Goal: Task Accomplishment & Management: Manage account settings

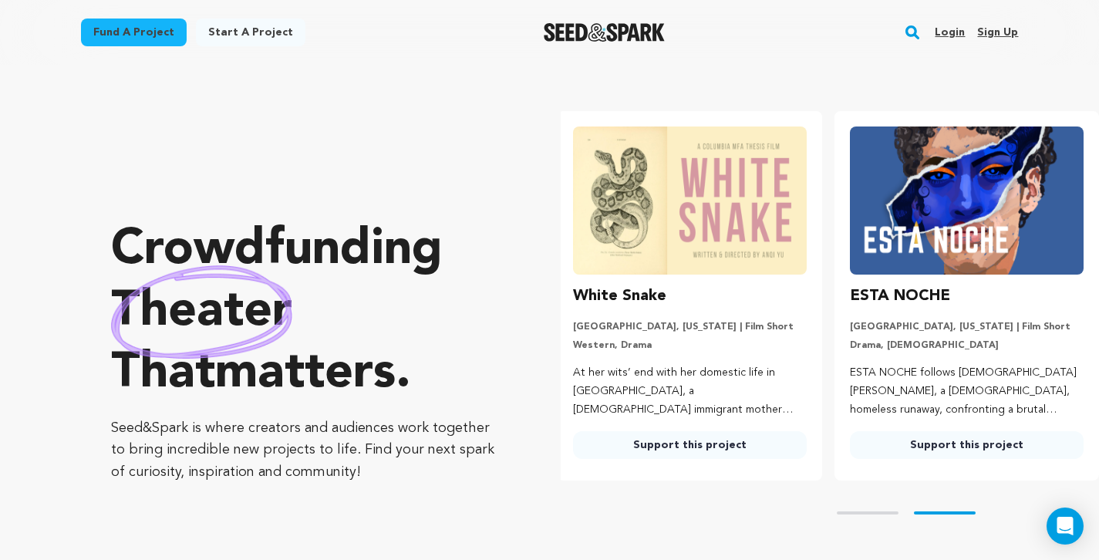
scroll to position [0, 289]
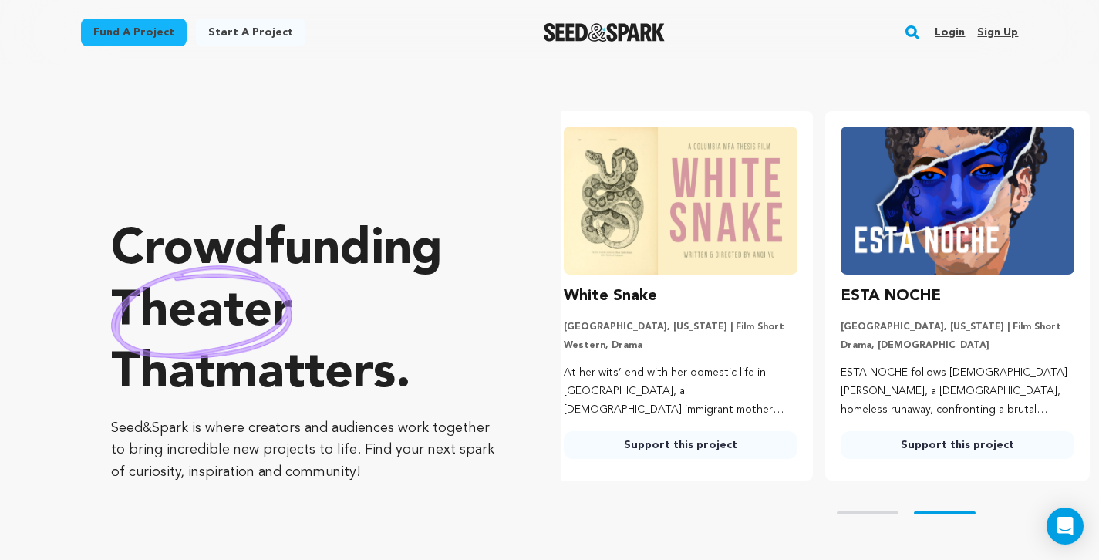
click at [952, 32] on link "Login" at bounding box center [949, 32] width 30 height 25
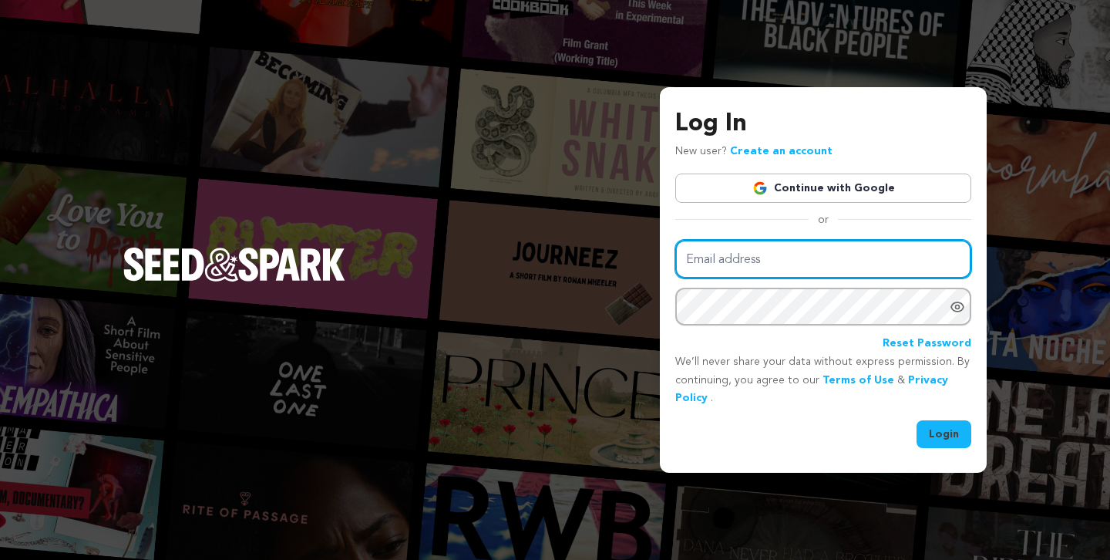
click at [808, 257] on input "Email address" at bounding box center [823, 259] width 296 height 39
type input "neil.tinkham@gmail.com"
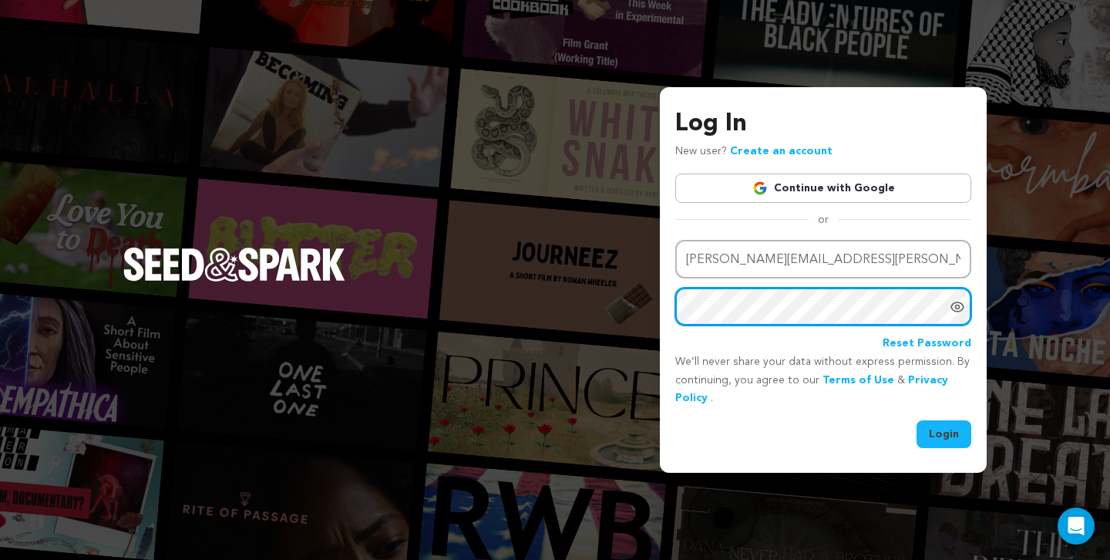
click at [944, 433] on button "Login" at bounding box center [944, 434] width 55 height 28
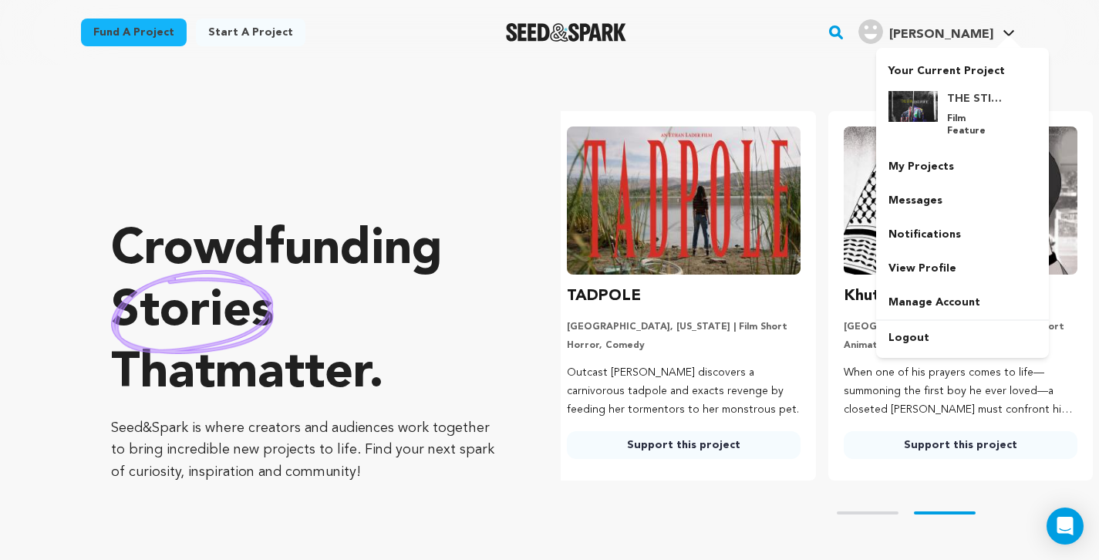
scroll to position [0, 289]
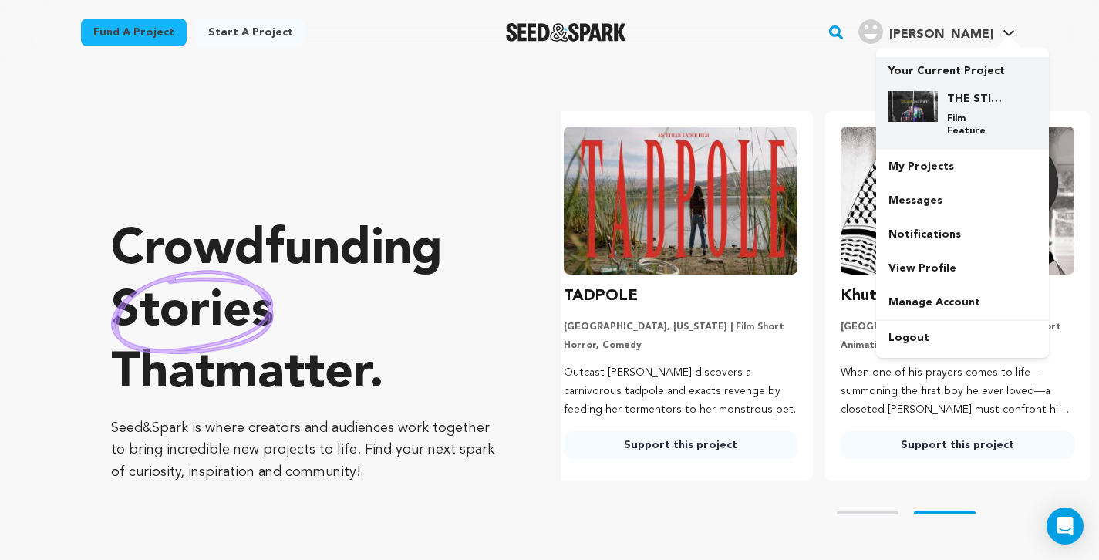
click at [977, 96] on h4 "THE STIRRING PLACE" at bounding box center [975, 98] width 56 height 15
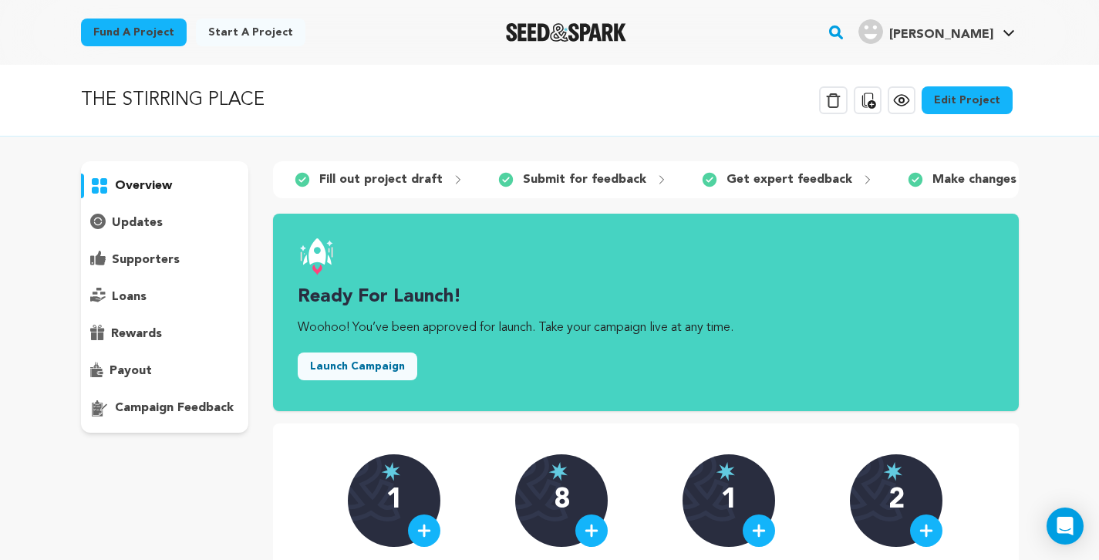
click at [186, 409] on p "campaign feedback" at bounding box center [174, 408] width 119 height 19
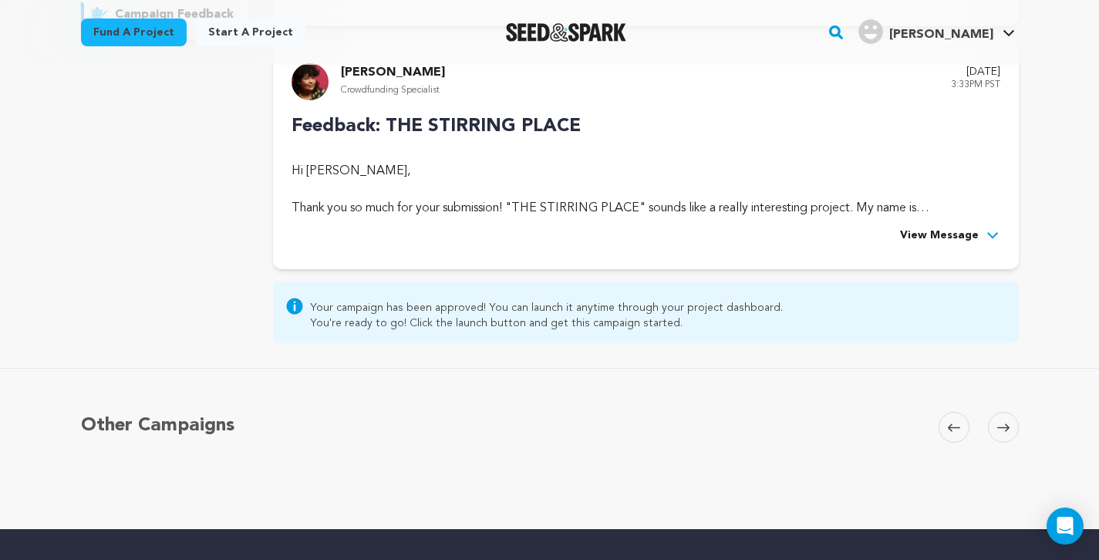
scroll to position [394, 0]
click at [923, 234] on span "View Message" at bounding box center [939, 235] width 79 height 19
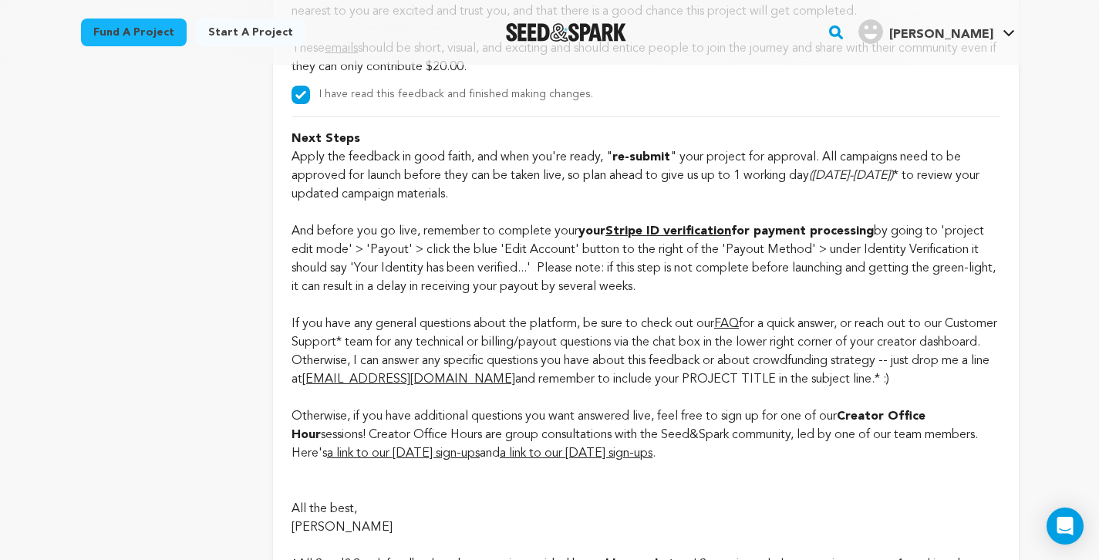
scroll to position [4615, 0]
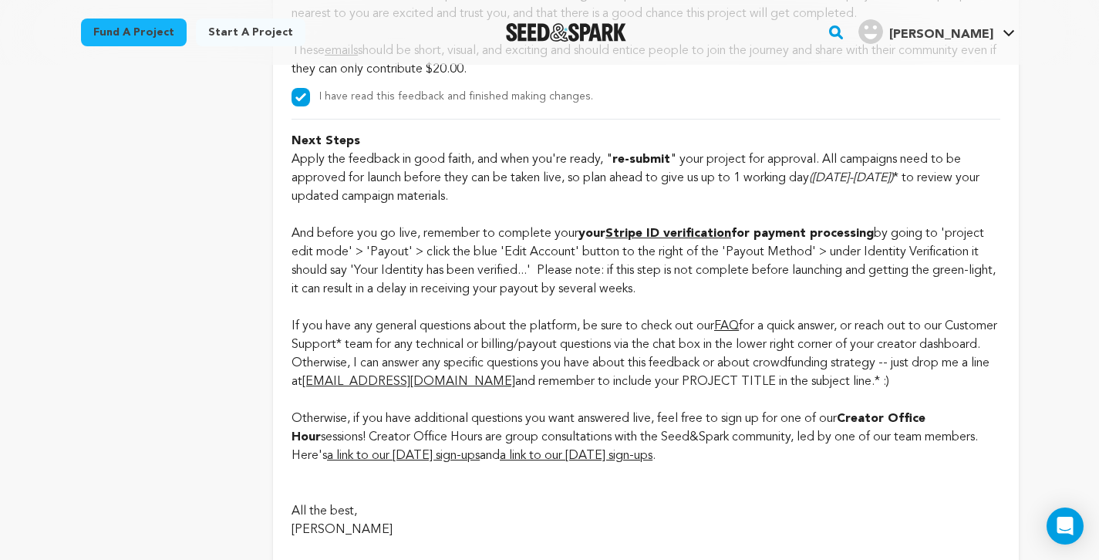
click at [688, 240] on strong "Stripe ID verification" at bounding box center [668, 233] width 126 height 12
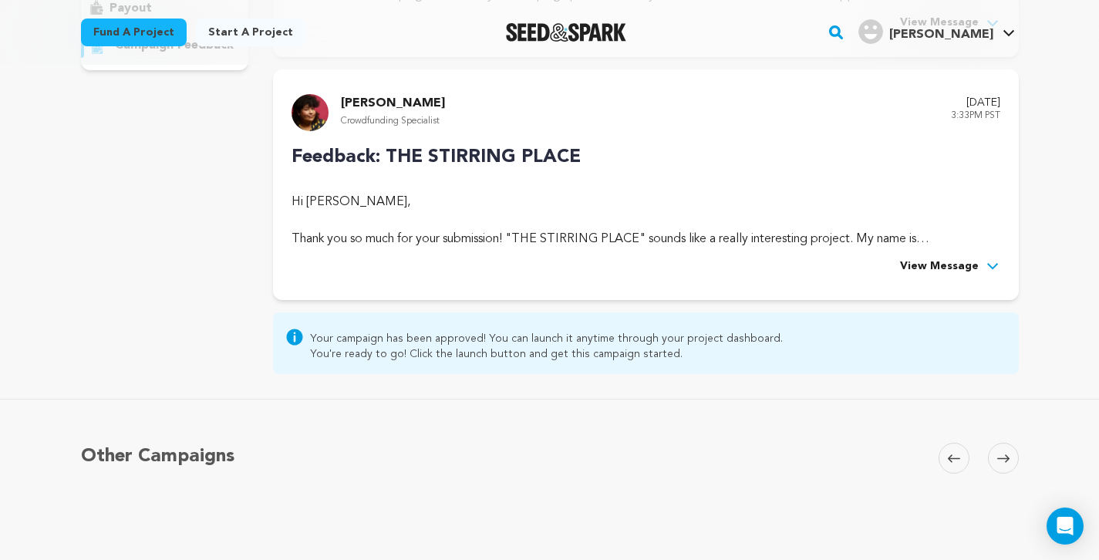
scroll to position [368, 0]
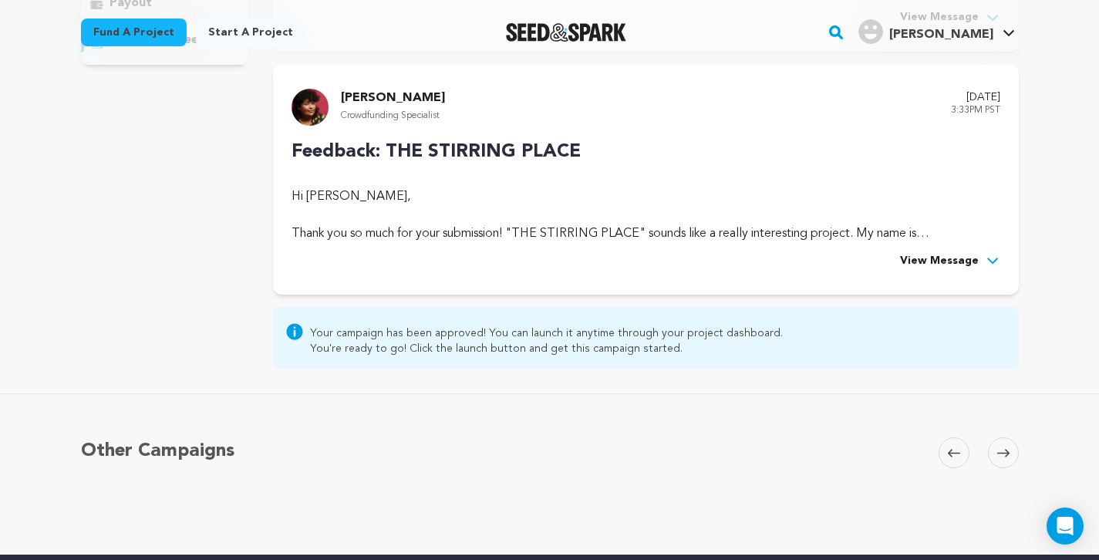
click at [951, 252] on span "View Message" at bounding box center [939, 261] width 79 height 19
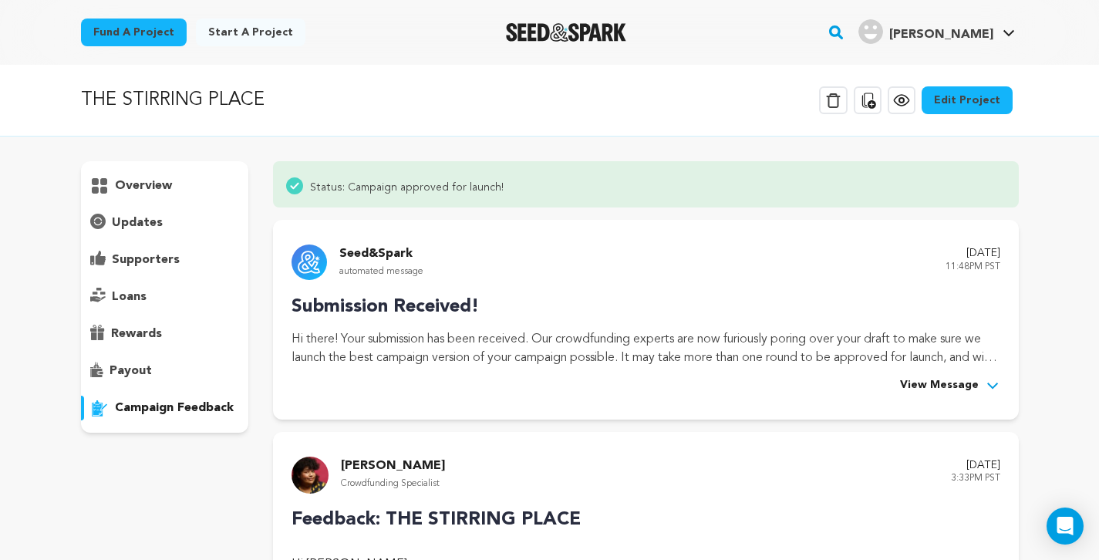
scroll to position [0, 0]
click at [978, 113] on link "Edit Project" at bounding box center [966, 100] width 91 height 28
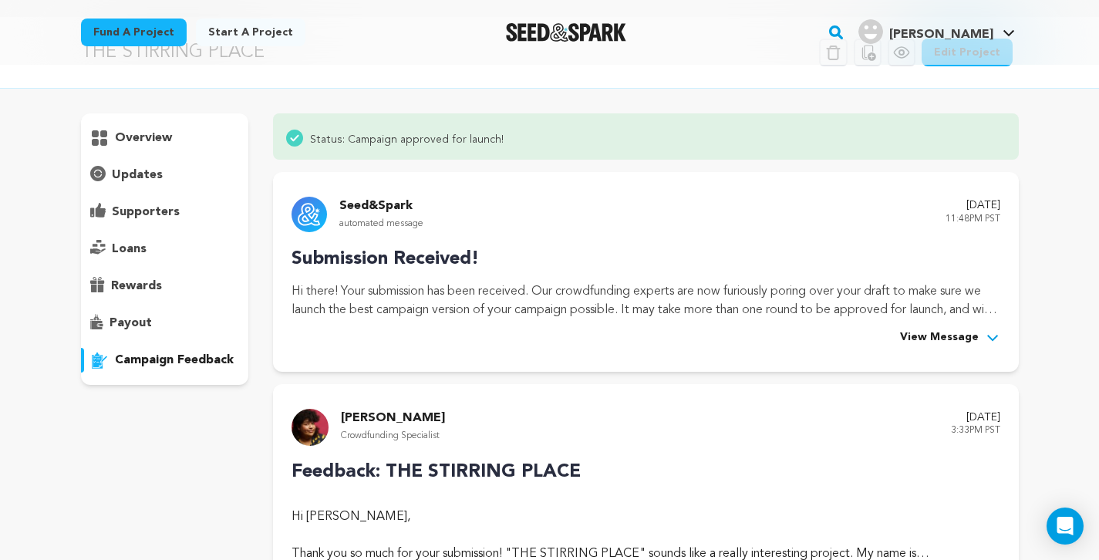
scroll to position [77, 0]
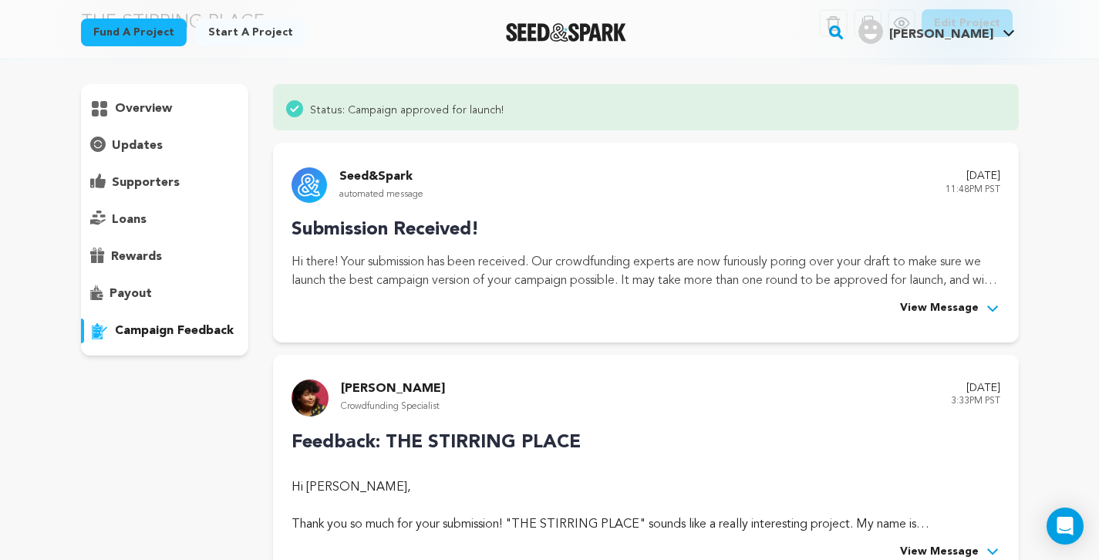
click at [130, 295] on p "payout" at bounding box center [130, 293] width 42 height 19
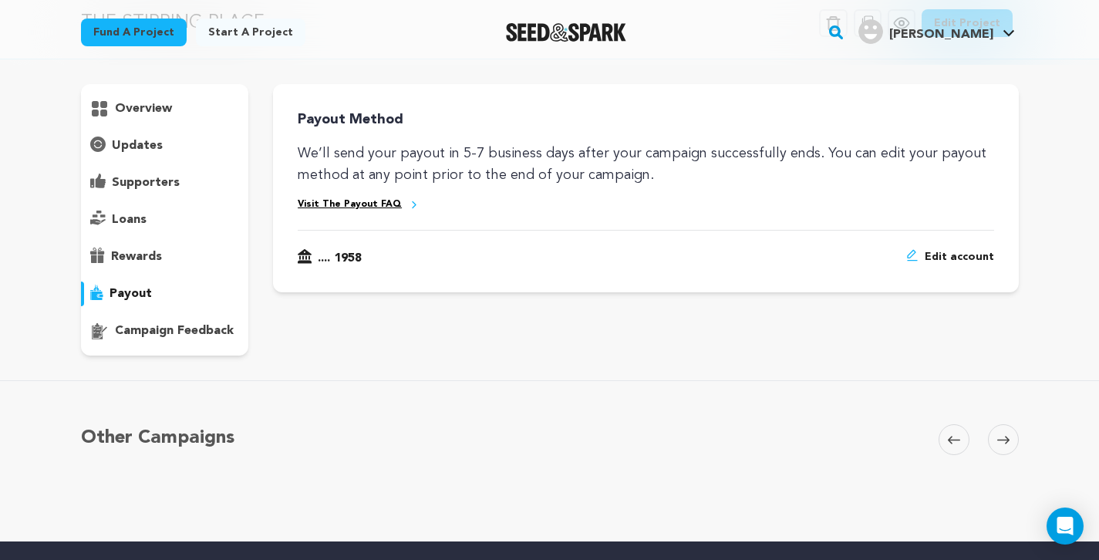
click at [959, 256] on span "Edit account" at bounding box center [958, 258] width 69 height 19
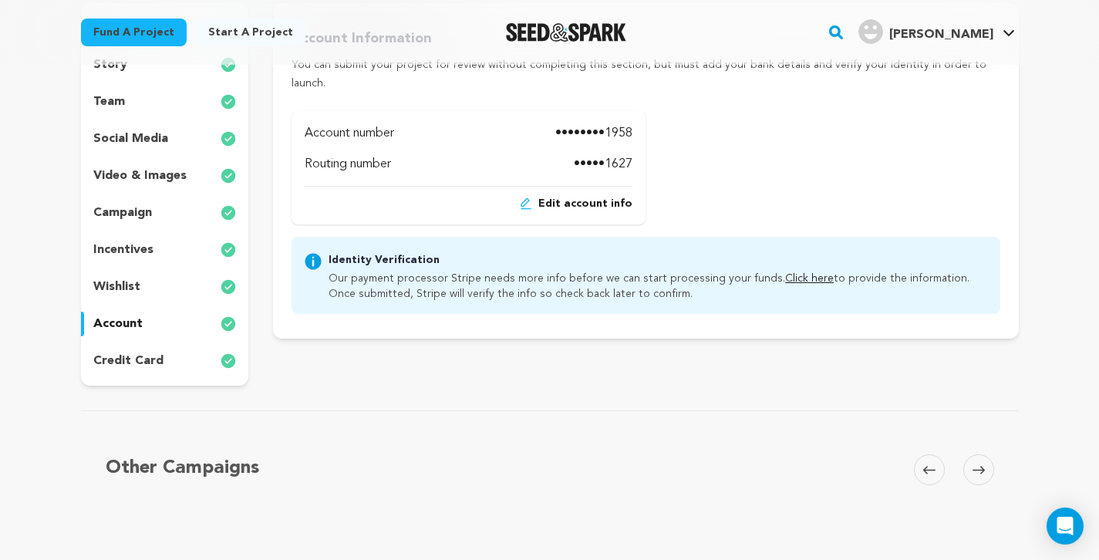
scroll to position [249, 0]
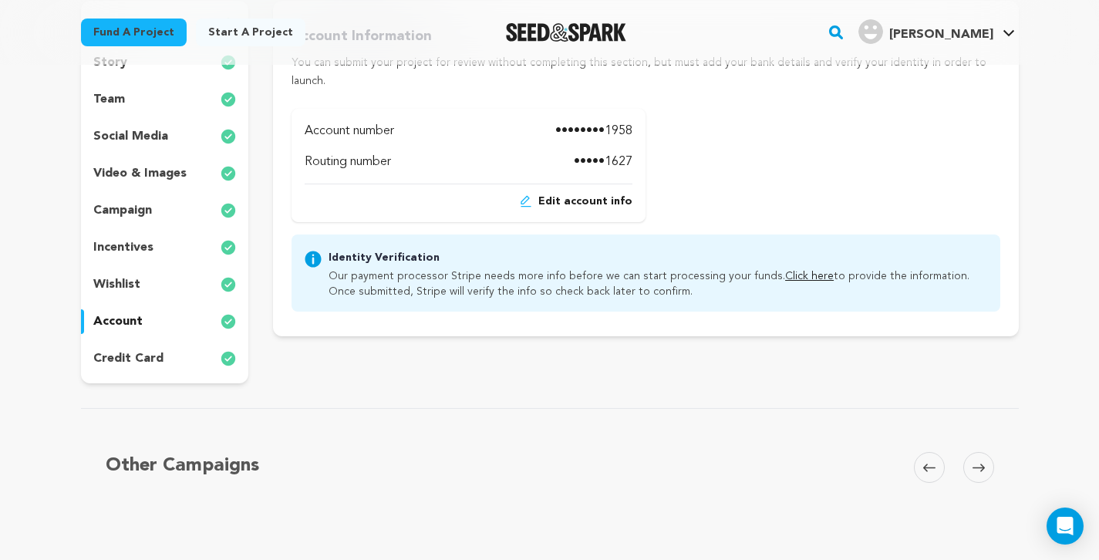
click at [785, 271] on link "Click here" at bounding box center [809, 276] width 49 height 11
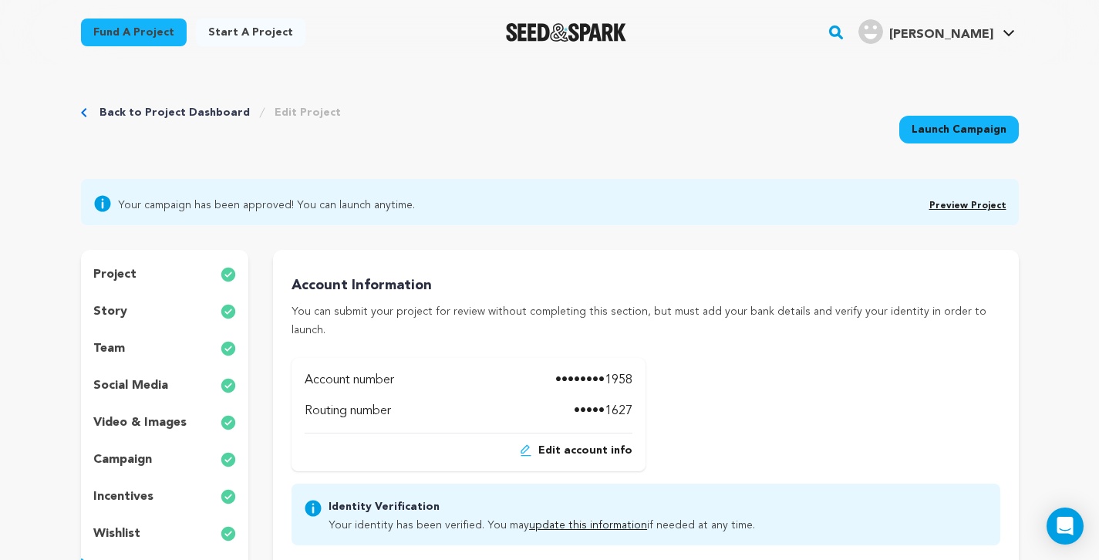
click at [665, 139] on div "Back to Project Dashboard Edit Project Launch Campaign" at bounding box center [549, 128] width 937 height 102
click at [160, 102] on div "Back to Project Dashboard Edit Project Launch Campaign" at bounding box center [549, 128] width 937 height 102
click at [160, 111] on link "Back to Project Dashboard" at bounding box center [174, 112] width 150 height 15
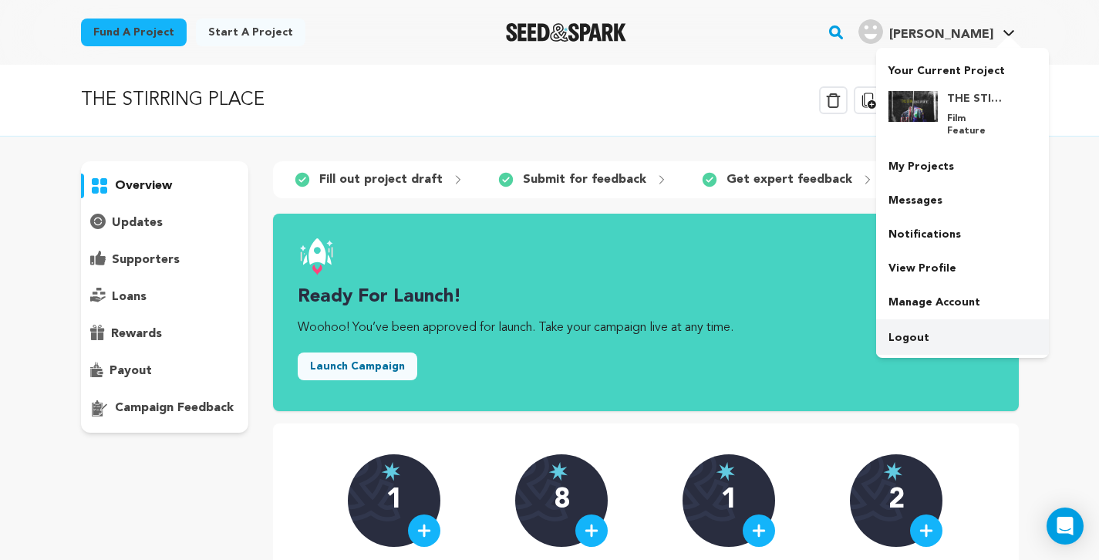
click at [917, 327] on link "Logout" at bounding box center [962, 338] width 173 height 34
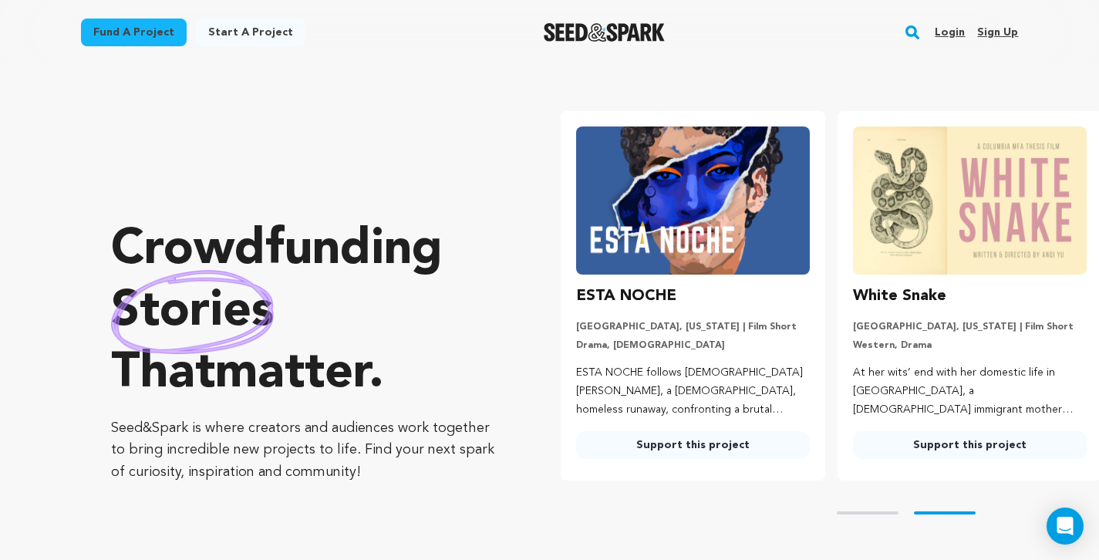
scroll to position [0, 289]
click at [954, 31] on link "Login" at bounding box center [949, 32] width 30 height 25
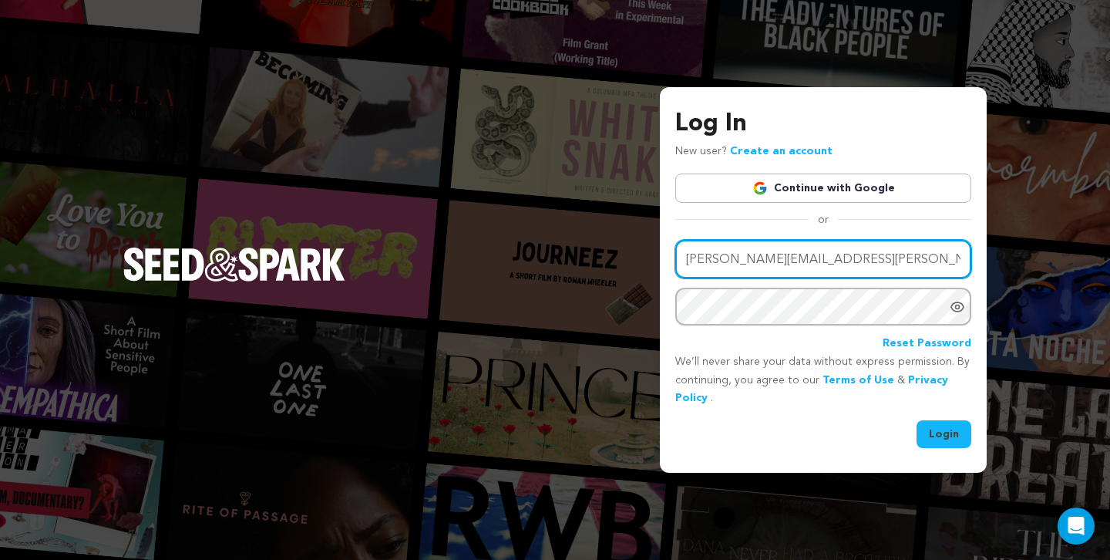
type input "neil.tinkham@gmail.com"
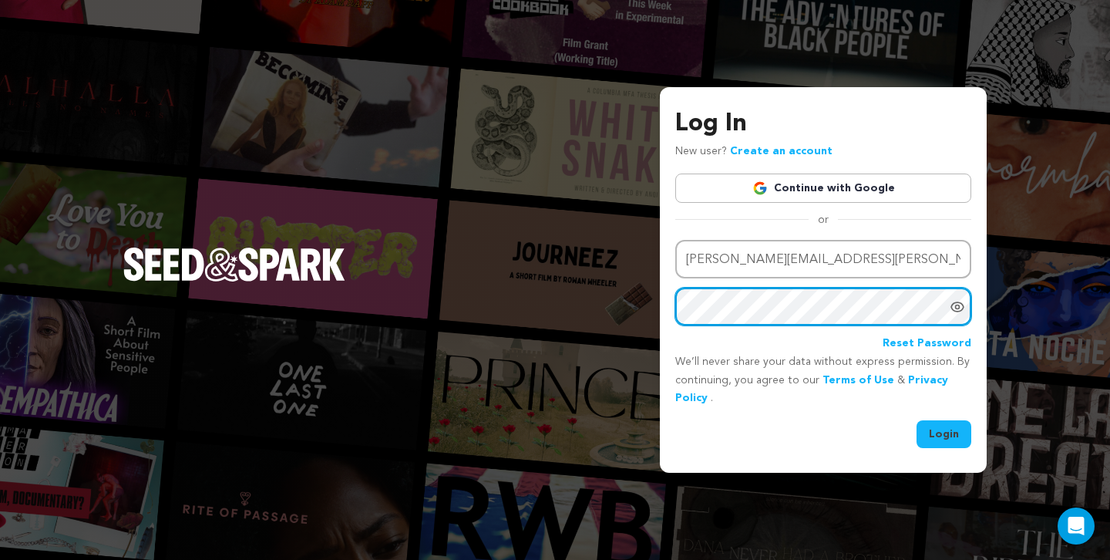
click at [944, 433] on button "Login" at bounding box center [944, 434] width 55 height 28
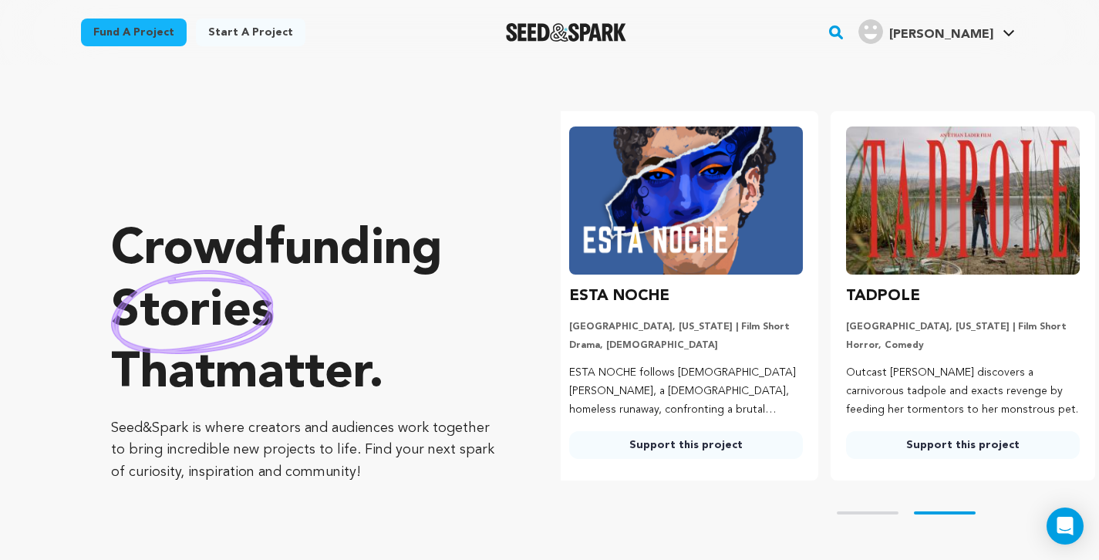
scroll to position [0, 289]
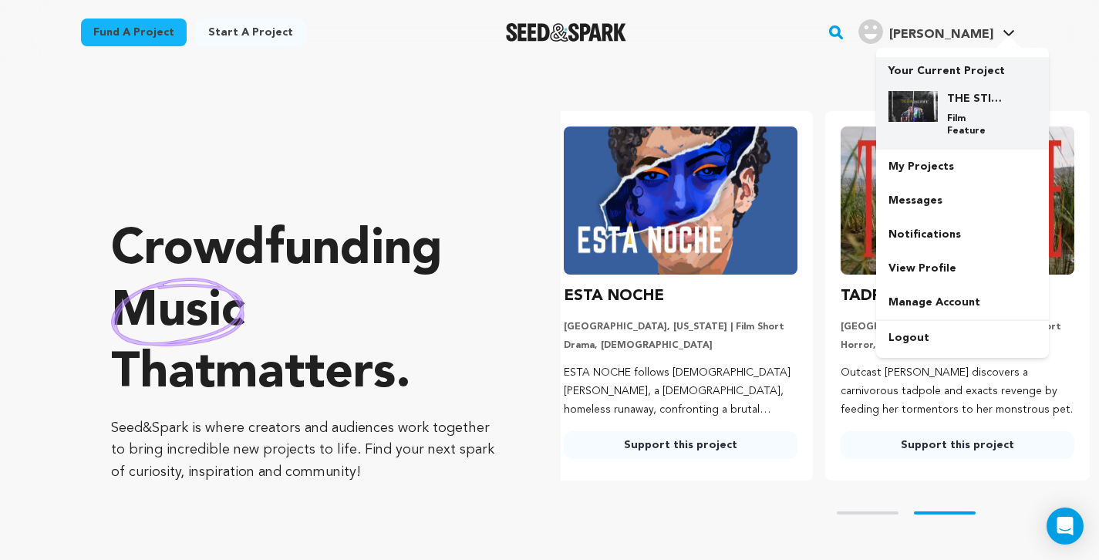
click at [978, 99] on h4 "THE STIRRING PLACE" at bounding box center [975, 98] width 56 height 15
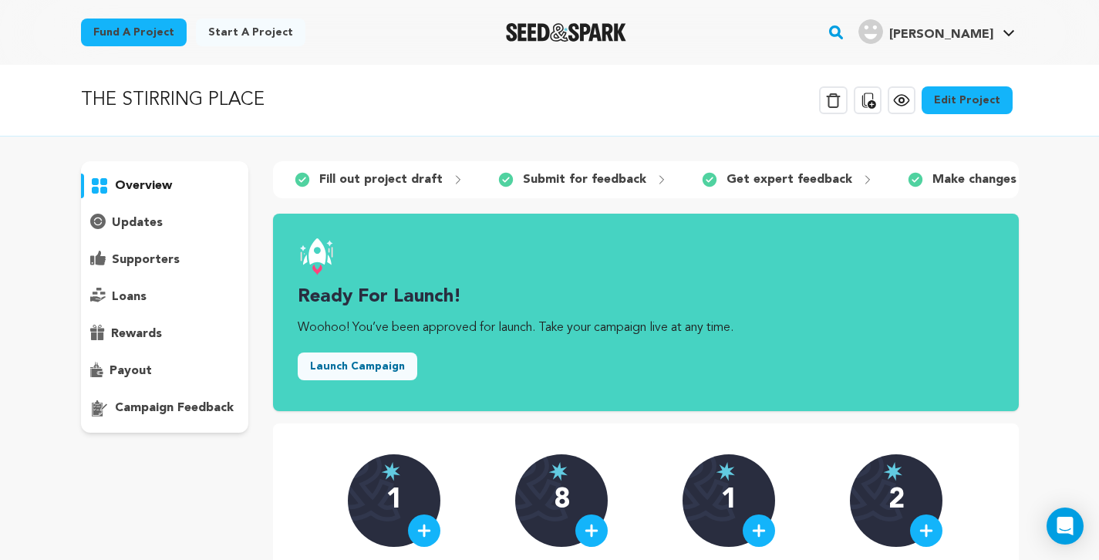
click at [870, 97] on icon at bounding box center [867, 100] width 19 height 19
